Goal: Find contact information: Find contact information

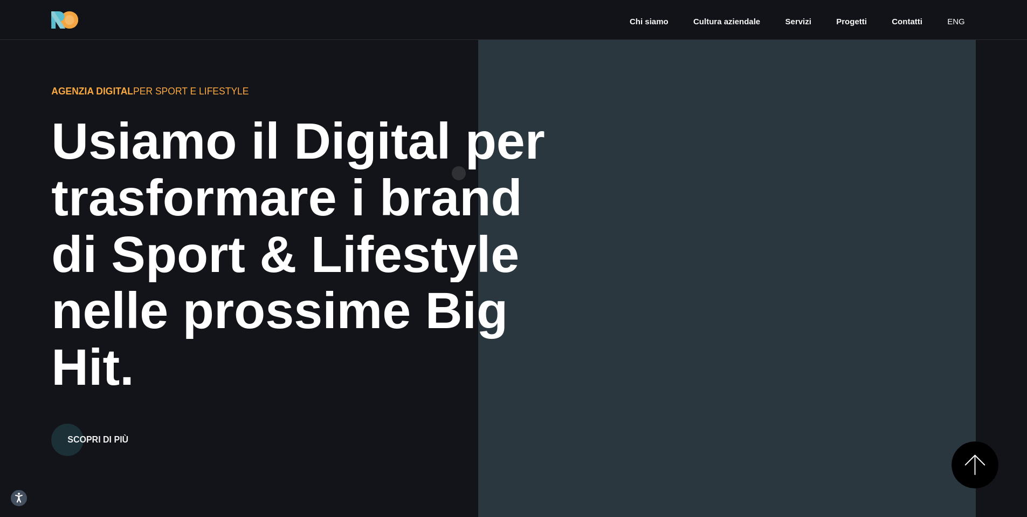
scroll to position [3641, 0]
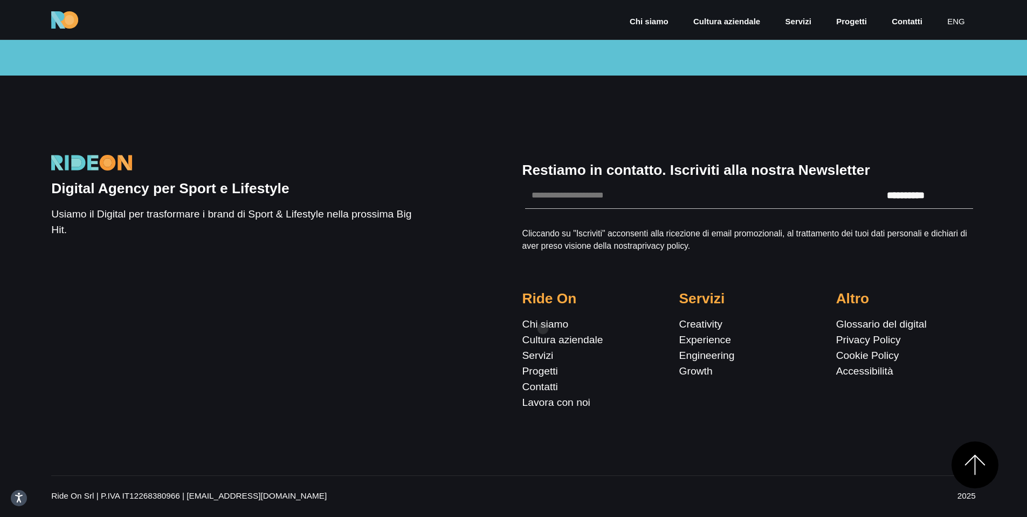
click at [543, 328] on li "Chi siamo" at bounding box center [562, 324] width 81 height 16
click at [545, 324] on link "Chi siamo" at bounding box center [545, 323] width 46 height 11
click at [542, 391] on link "Contatti" at bounding box center [540, 386] width 36 height 11
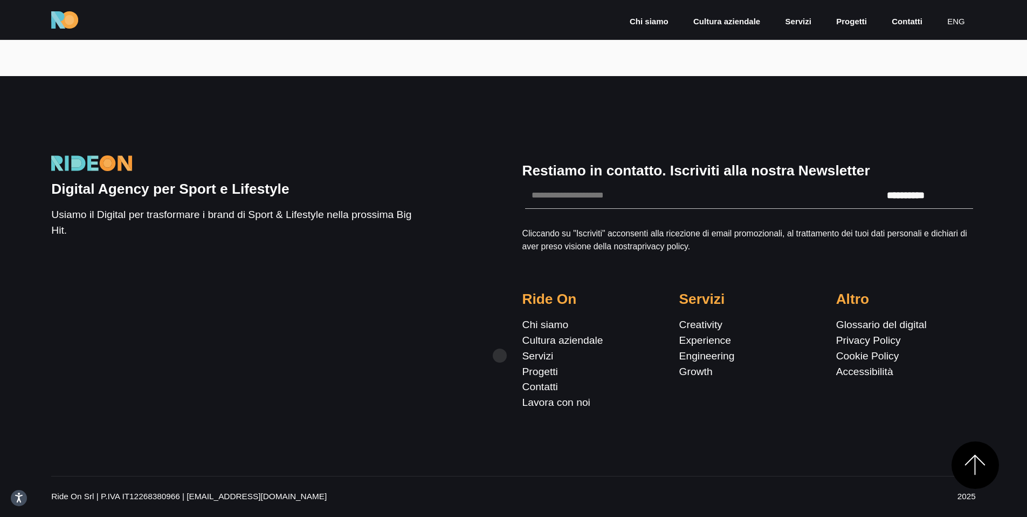
scroll to position [961, 0]
drag, startPoint x: 55, startPoint y: 499, endPoint x: 80, endPoint y: 493, distance: 25.5
click at [80, 493] on p "Ride On Srl | P.IVA IT12268380966 | [EMAIL_ADDRESS][DOMAIN_NAME]" at bounding box center [356, 496] width 610 height 12
drag, startPoint x: 95, startPoint y: 493, endPoint x: 33, endPoint y: 495, distance: 62.0
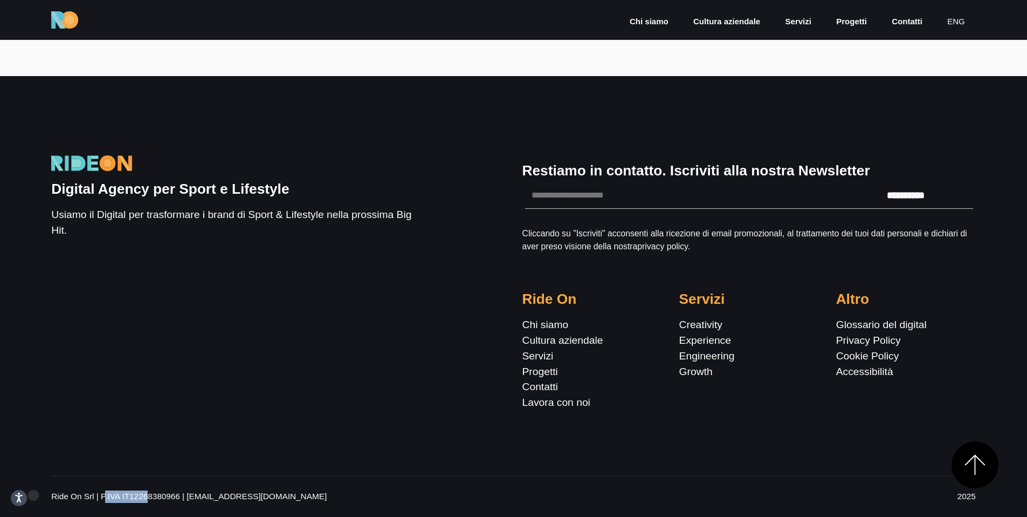
click at [33, 495] on div "**********" at bounding box center [513, 296] width 1027 height 440
copy p "Ride On Srl"
click at [157, 497] on p "Ride On Srl | P.IVA IT12268380966 | [EMAIL_ADDRESS][DOMAIN_NAME]" at bounding box center [356, 496] width 610 height 12
copy p "IT12268380966"
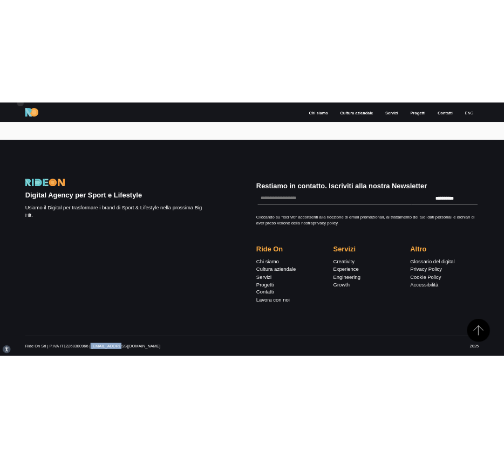
scroll to position [911, 0]
